Goal: Transaction & Acquisition: Purchase product/service

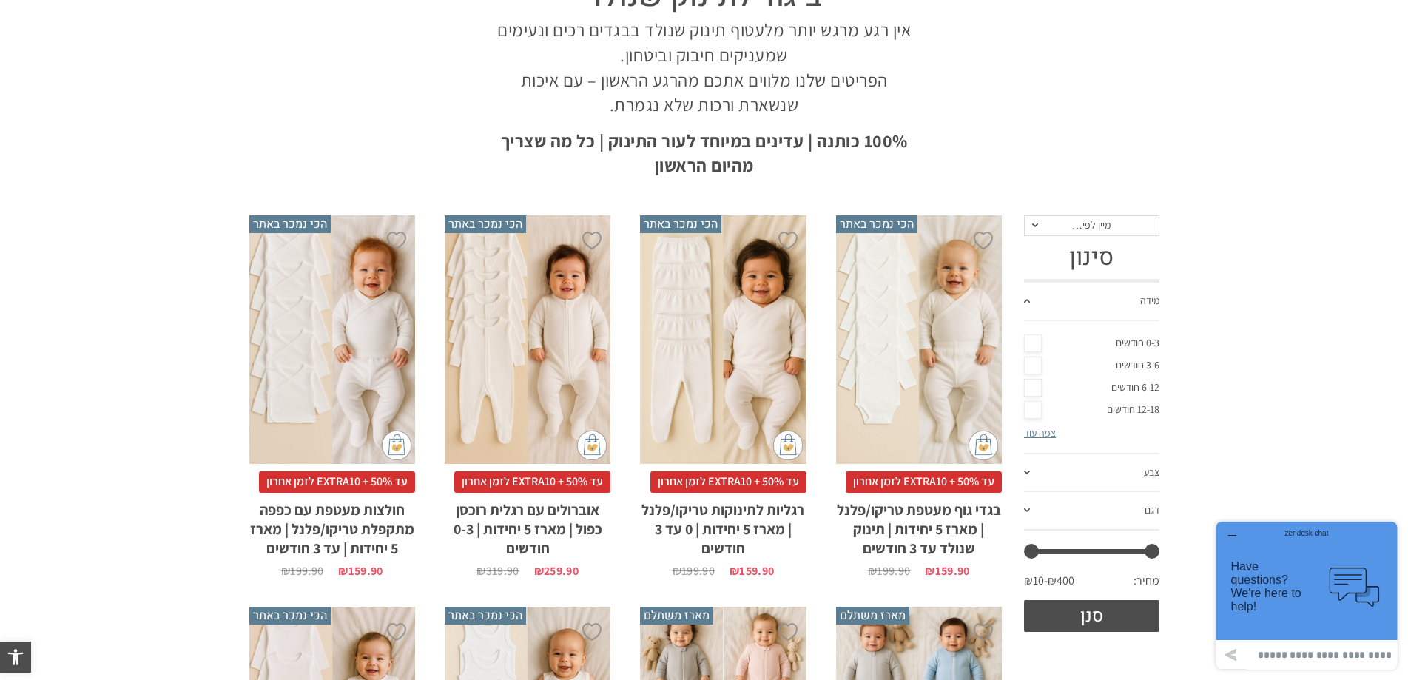
click at [1039, 338] on link "0-3 חודשים" at bounding box center [1091, 343] width 135 height 22
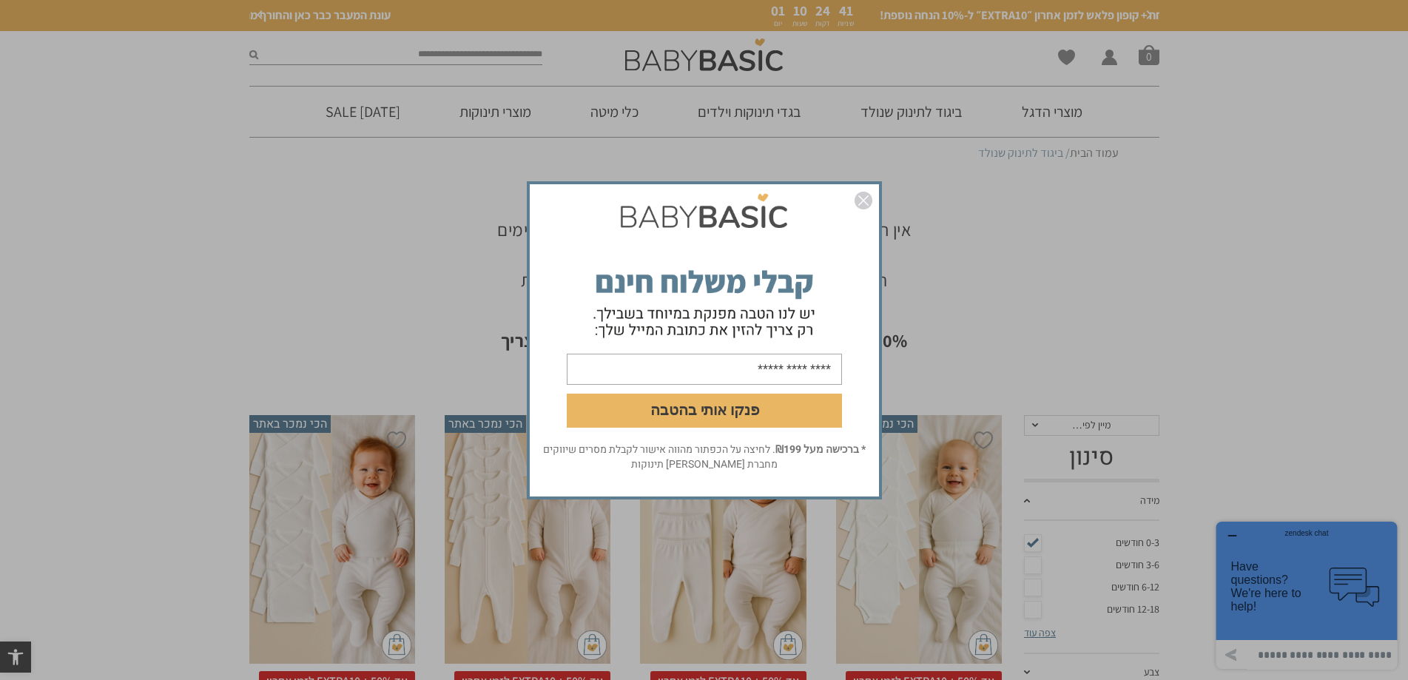
click at [1407, 89] on div "פנקו אותי בהטבה * ברכישה מעל ₪199 . לחיצה על הכפתור מהווה אישור לקבלת מסרים שיו…" at bounding box center [704, 340] width 1408 height 680
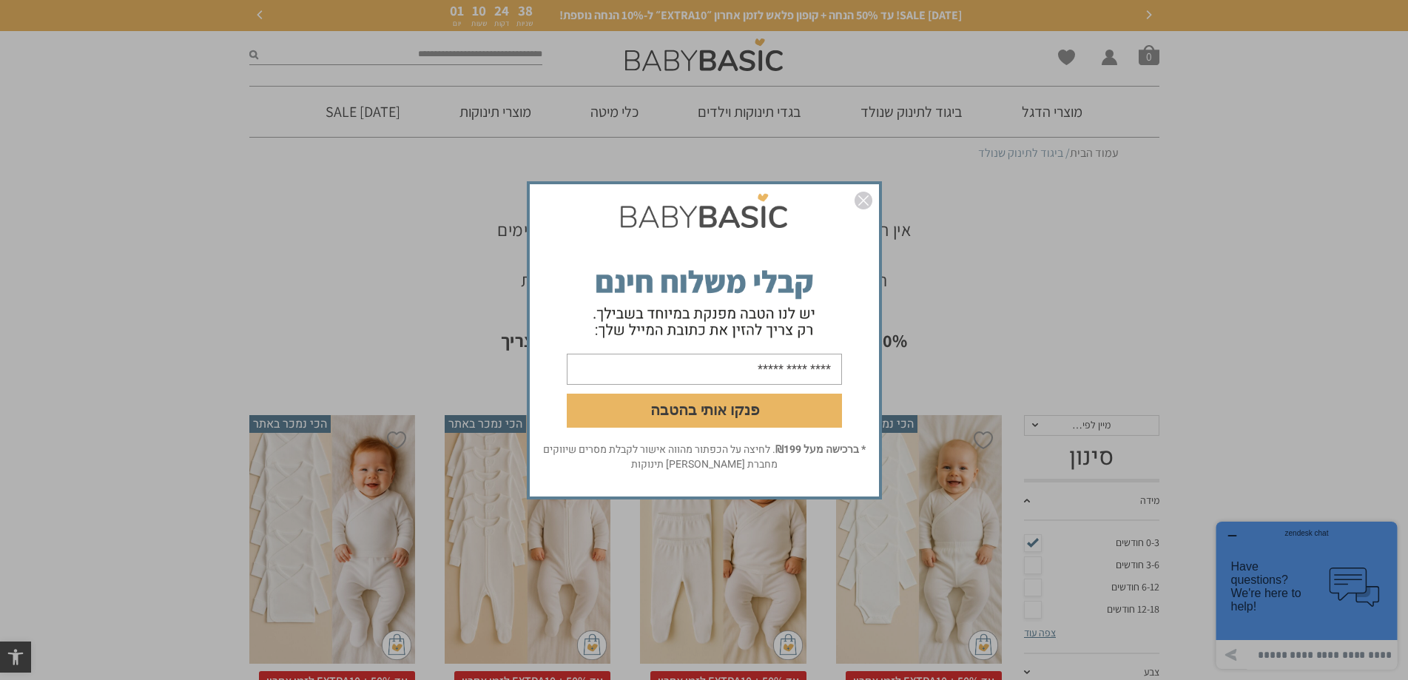
click at [920, 105] on div "פנקו אותי בהטבה * ברכישה מעל ₪199 . לחיצה על הכפתור מהווה אישור לקבלת מסרים שיו…" at bounding box center [704, 340] width 1408 height 680
click at [493, 107] on div "פנקו אותי בהטבה * ברכישה מעל ₪199 . לחיצה על הכפתור מהווה אישור לקבלת מסרים שיו…" at bounding box center [704, 340] width 1408 height 680
click at [629, 112] on div "פנקו אותי בהטבה * ברכישה מעל ₪199 . לחיצה על הכפתור מהווה אישור לקבלת מסרים שיו…" at bounding box center [704, 340] width 1408 height 680
click at [1344, 595] on div "פנקו אותי בהטבה * ברכישה מעל ₪199 . לחיצה על הכפתור מהווה אישור לקבלת מסרים שיו…" at bounding box center [704, 340] width 1408 height 680
click at [508, 115] on div "פנקו אותי בהטבה * ברכישה מעל ₪199 . לחיצה על הכפתור מהווה אישור לקבלת מסרים שיו…" at bounding box center [704, 340] width 1408 height 680
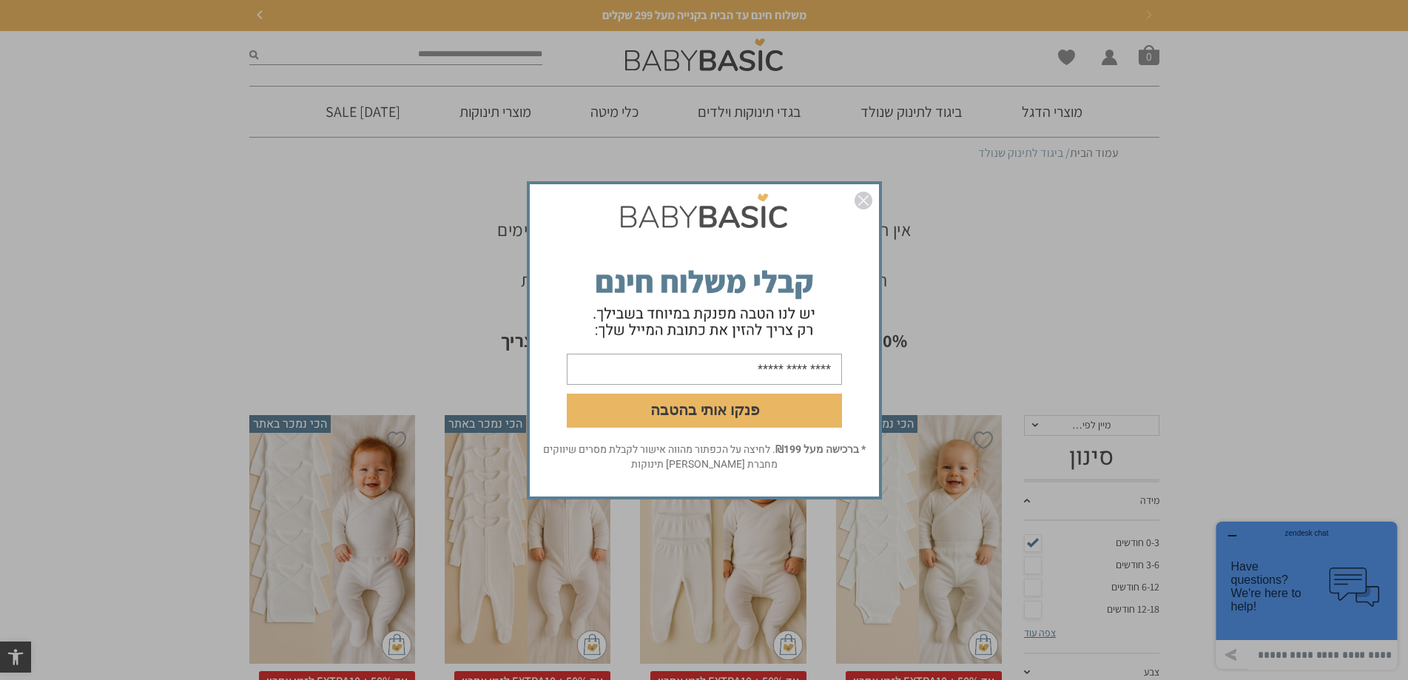
click at [354, 109] on div "פנקו אותי בהטבה * ברכישה מעל ₪199 . לחיצה על הכפתור מהווה אישור לקבלת מסרים שיו…" at bounding box center [704, 340] width 1408 height 680
